Goal: Use online tool/utility: Utilize a website feature to perform a specific function

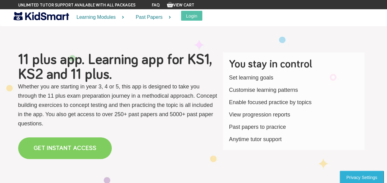
click at [57, 145] on link "GET INSTANT ACCESS" at bounding box center [65, 148] width 94 height 22
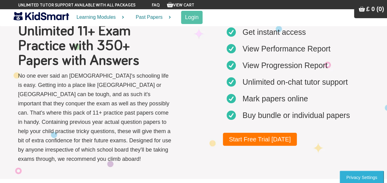
scroll to position [7, 0]
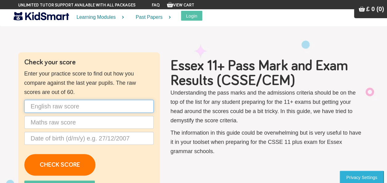
click at [43, 102] on input "text" at bounding box center [88, 106] width 129 height 13
type input "30"
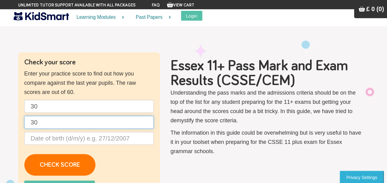
type input "30"
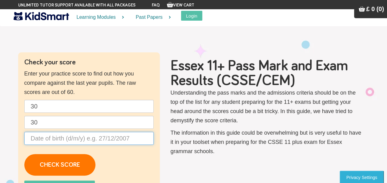
click at [33, 138] on input "text" at bounding box center [88, 138] width 129 height 13
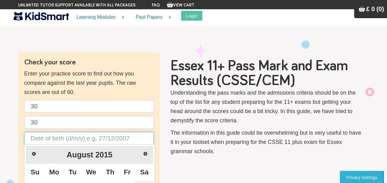
click at [31, 135] on input "text" at bounding box center [88, 138] width 129 height 13
click at [145, 154] on span "Next" at bounding box center [145, 153] width 5 height 5
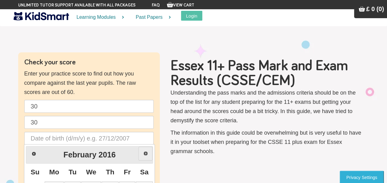
click at [145, 154] on span "Next" at bounding box center [145, 153] width 5 height 5
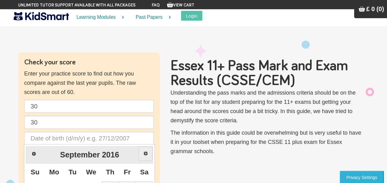
click at [145, 154] on span "Next" at bounding box center [145, 153] width 5 height 5
click at [33, 153] on span "Prev" at bounding box center [33, 153] width 5 height 5
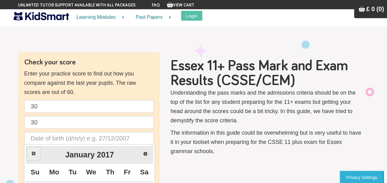
click at [33, 153] on span "Prev" at bounding box center [33, 153] width 5 height 5
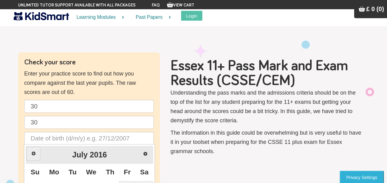
click at [33, 153] on span "Prev" at bounding box center [33, 153] width 5 height 5
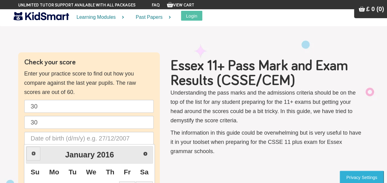
click at [33, 153] on span "Prev" at bounding box center [33, 153] width 5 height 5
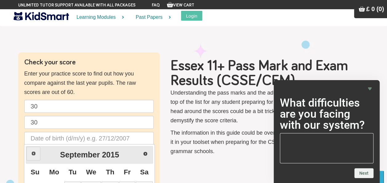
click at [33, 153] on span "Prev" at bounding box center [33, 153] width 5 height 5
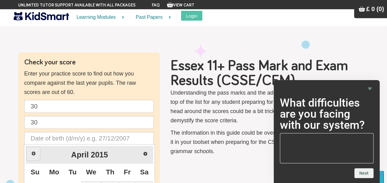
click at [33, 153] on span "Prev" at bounding box center [33, 153] width 5 height 5
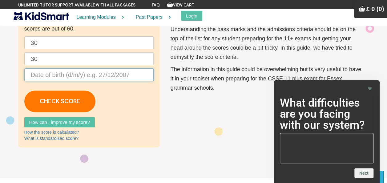
scroll to position [66, 0]
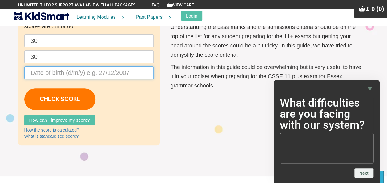
click at [81, 71] on input "text" at bounding box center [88, 72] width 129 height 13
click at [47, 72] on input "text" at bounding box center [88, 72] width 129 height 13
click at [35, 70] on input "text" at bounding box center [88, 72] width 129 height 13
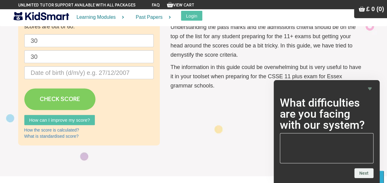
click at [62, 95] on link "CHECK SCORE" at bounding box center [59, 99] width 71 height 22
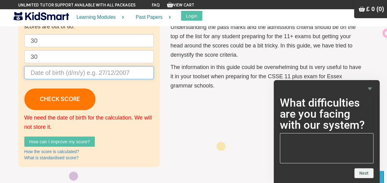
click at [41, 74] on input "text" at bounding box center [88, 72] width 129 height 13
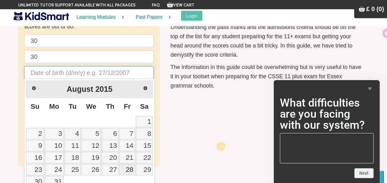
click at [39, 71] on input "text" at bounding box center [88, 72] width 129 height 13
click at [32, 87] on span "Prev" at bounding box center [33, 87] width 5 height 5
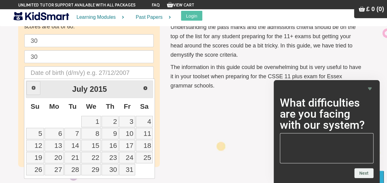
click at [32, 87] on span "Prev" at bounding box center [33, 87] width 5 height 5
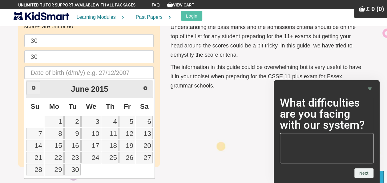
click at [32, 87] on span "Prev" at bounding box center [33, 87] width 5 height 5
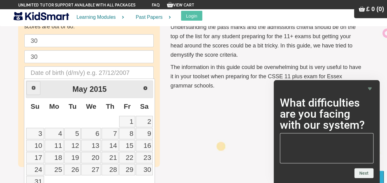
click at [32, 87] on span "Prev" at bounding box center [33, 87] width 5 height 5
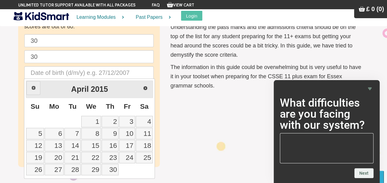
click at [32, 87] on span "Prev" at bounding box center [33, 87] width 5 height 5
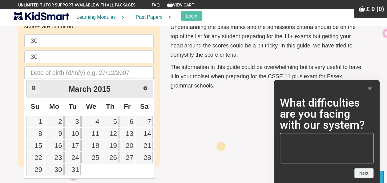
click at [32, 87] on span "Prev" at bounding box center [33, 87] width 5 height 5
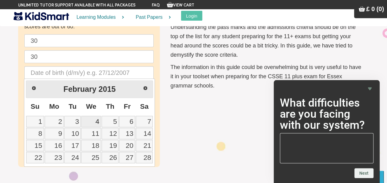
click at [95, 122] on link "4" at bounding box center [91, 121] width 20 height 11
type input "04/02/2015"
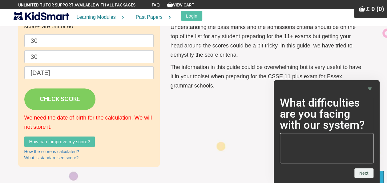
click at [66, 98] on link "CHECK SCORE" at bounding box center [59, 99] width 71 height 22
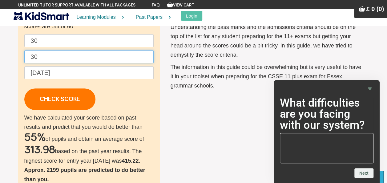
click at [42, 54] on input "30" at bounding box center [88, 56] width 129 height 13
type input "3"
type input "40"
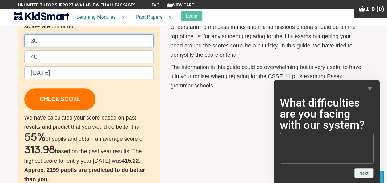
click at [40, 45] on input "30" at bounding box center [88, 40] width 129 height 13
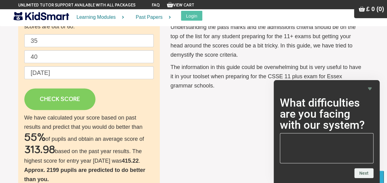
click at [48, 96] on link "CHECK SCORE" at bounding box center [59, 99] width 71 height 22
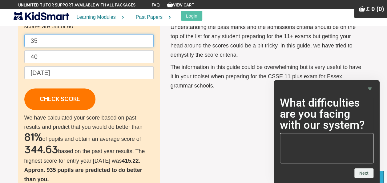
click at [42, 43] on input "35" at bounding box center [88, 40] width 129 height 13
type input "3"
type input "40"
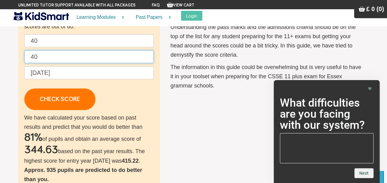
click at [42, 52] on input "40" at bounding box center [88, 56] width 129 height 13
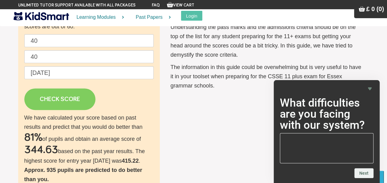
click at [48, 96] on link "CHECK SCORE" at bounding box center [59, 99] width 71 height 22
